Goal: Check status: Check status

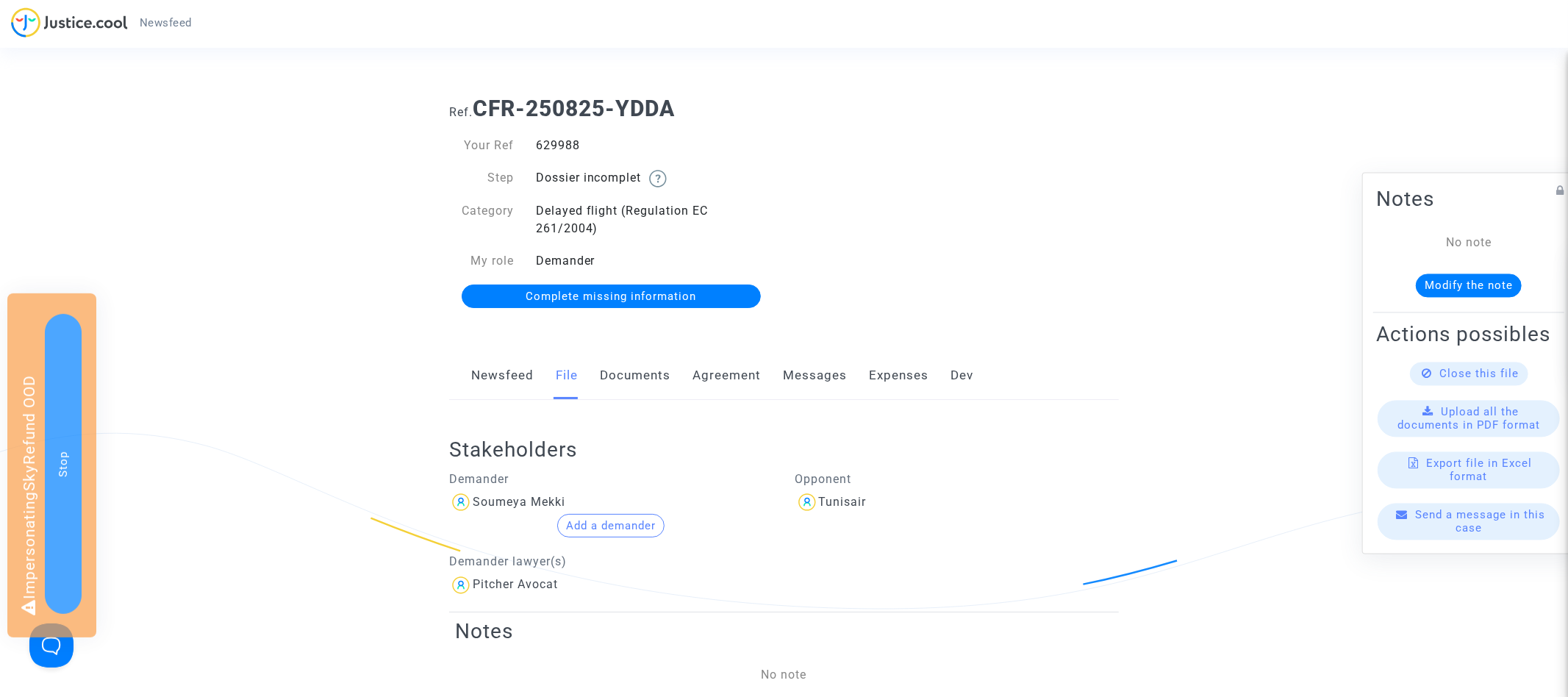
click at [637, 372] on link "Documents" at bounding box center [635, 376] width 71 height 49
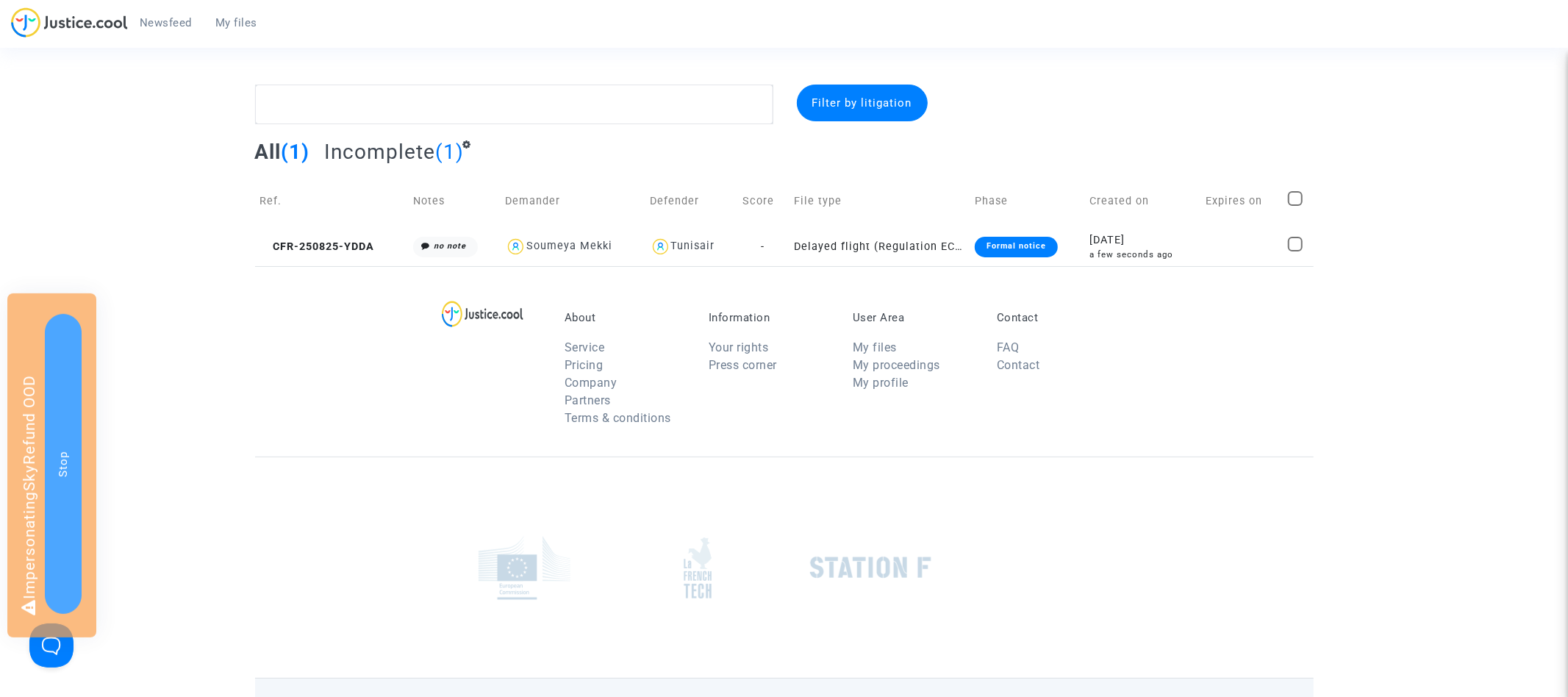
click at [306, 41] on div "Newsfeed My files" at bounding box center [784, 28] width 1568 height 41
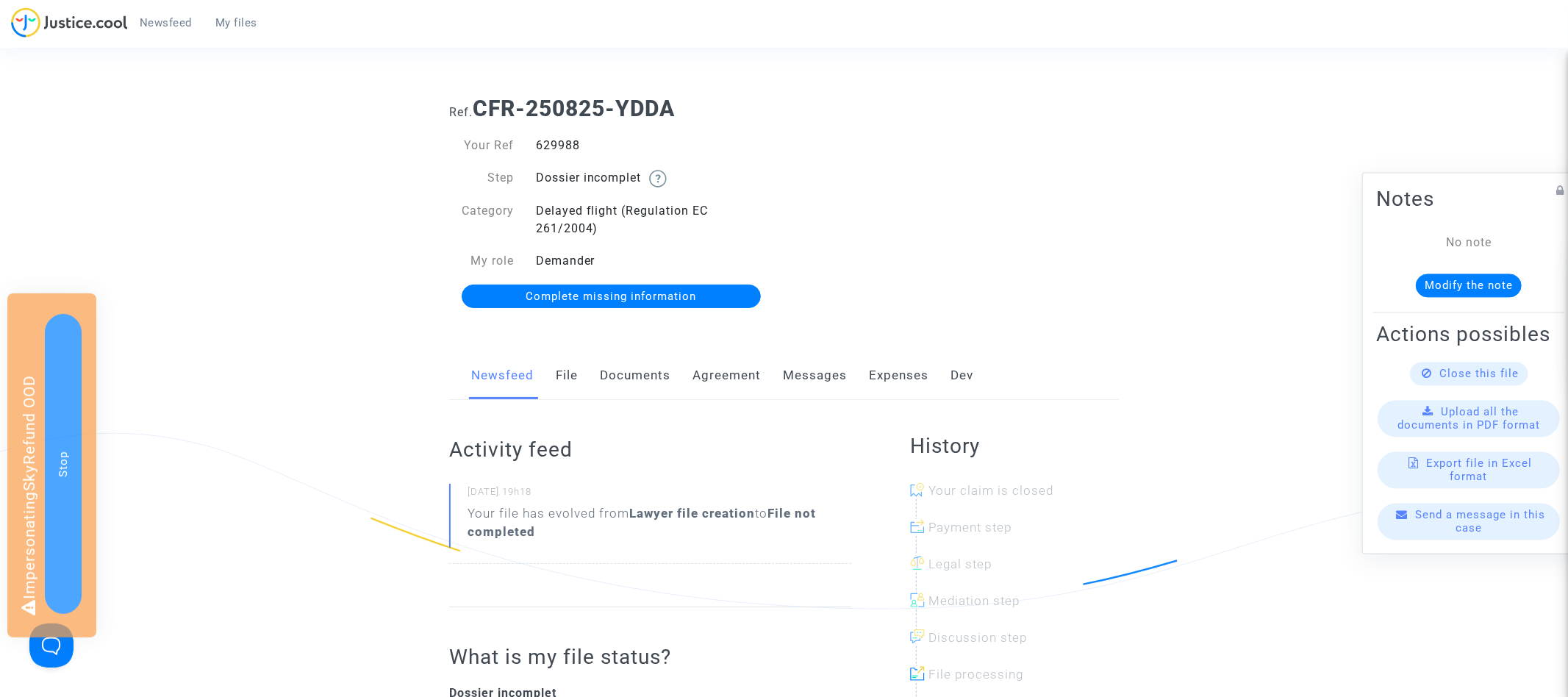
click at [240, 28] on link "My files" at bounding box center [236, 22] width 65 height 22
